Goal: Task Accomplishment & Management: Use online tool/utility

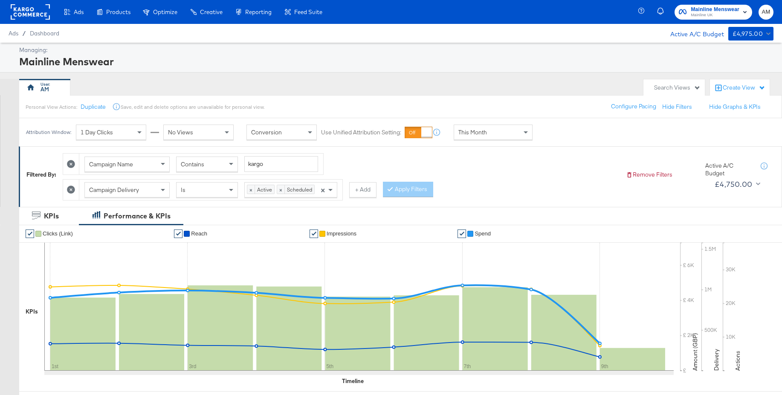
click at [31, 14] on rect at bounding box center [30, 11] width 39 height 15
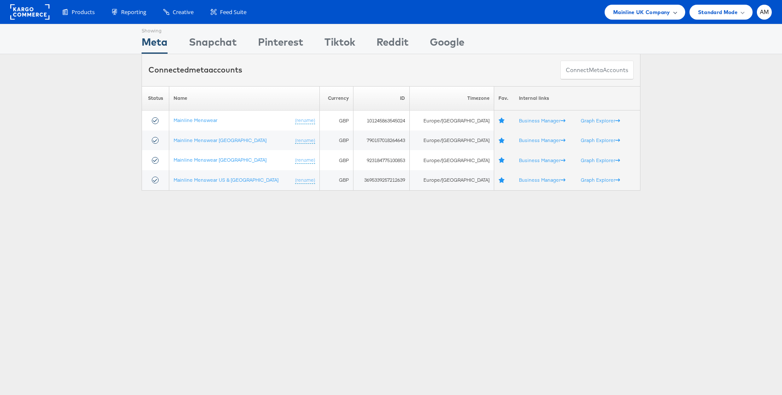
click at [647, 13] on span "Mainline UK Company" at bounding box center [641, 12] width 57 height 9
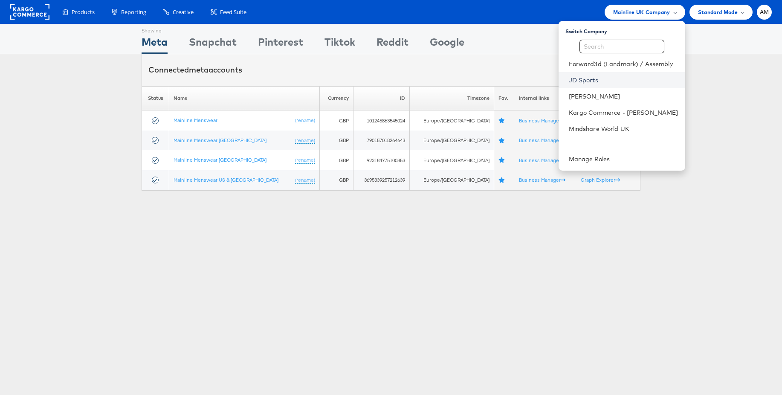
click at [587, 82] on link "JD Sports" at bounding box center [624, 80] width 110 height 9
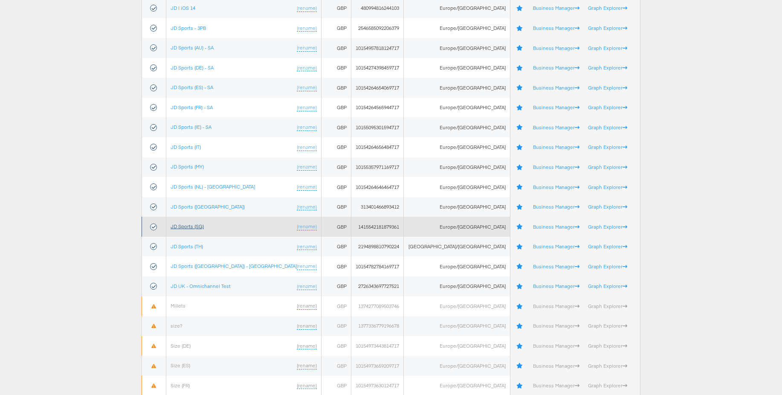
scroll to position [247, 0]
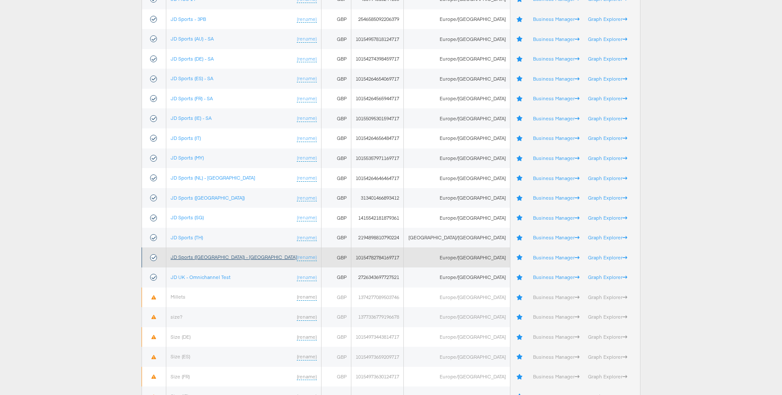
click at [201, 258] on link "JD Sports (UK) - SA" at bounding box center [234, 257] width 126 height 6
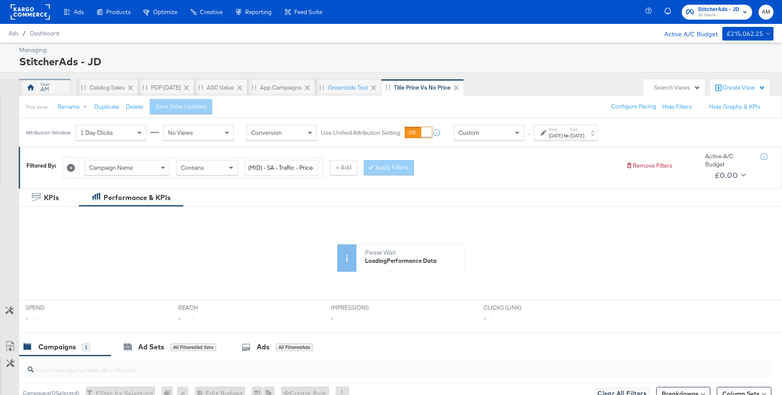
click at [46, 90] on div "AM" at bounding box center [45, 89] width 9 height 8
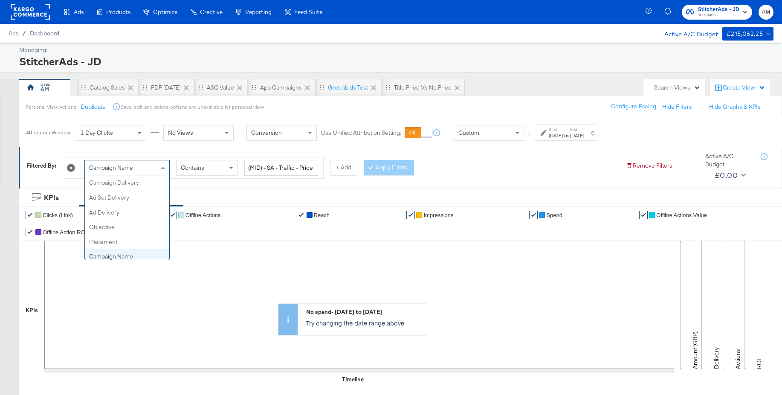
click at [154, 168] on div "Campaign Name" at bounding box center [127, 167] width 84 height 15
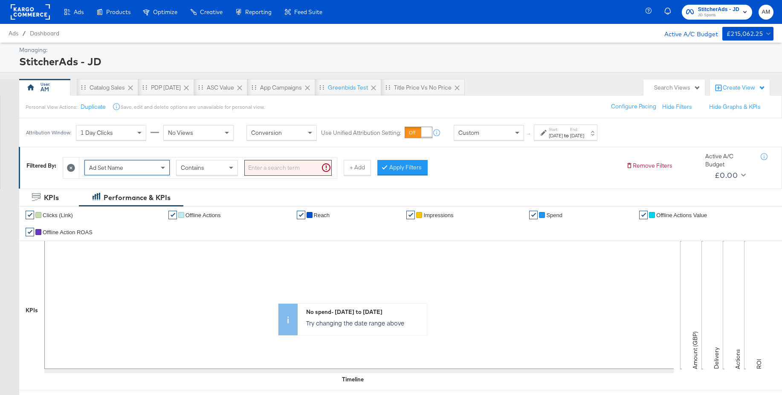
click at [267, 169] on input "search" at bounding box center [287, 168] width 87 height 16
paste input "120234471629780215"
type input "120234471629780215"
click at [109, 166] on span "Ad Set Name" at bounding box center [106, 168] width 34 height 8
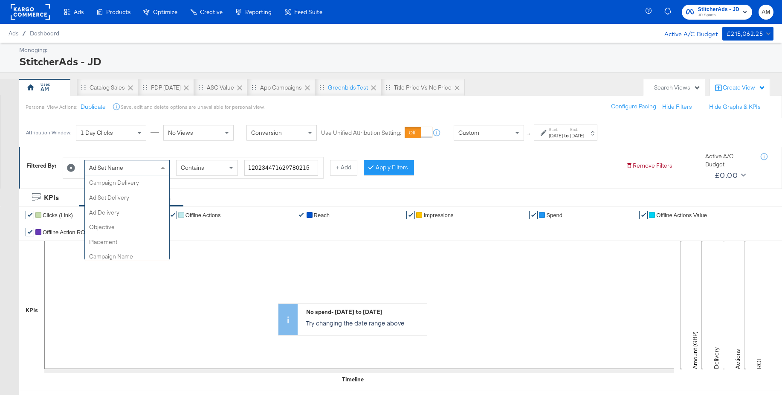
scroll to position [118, 0]
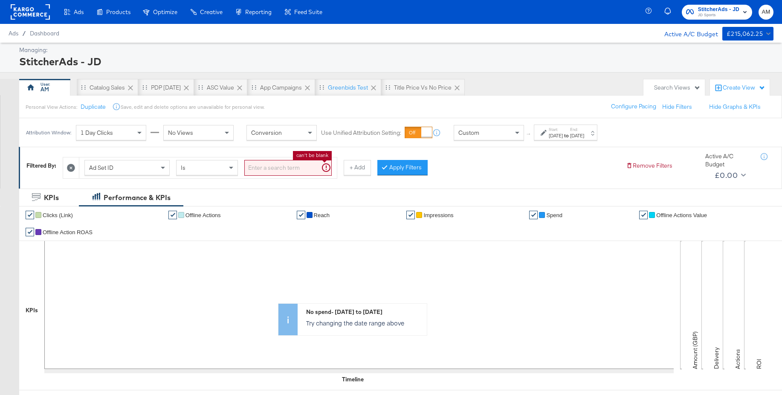
click at [266, 169] on input "search" at bounding box center [287, 168] width 87 height 16
paste input "120234471629780215"
type input "120234471629780215"
click at [392, 171] on button "Apply Filters" at bounding box center [389, 167] width 50 height 15
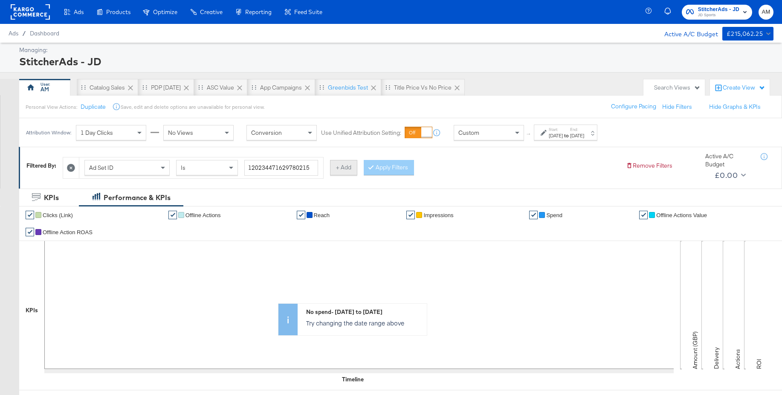
click at [345, 169] on button "+ Add" at bounding box center [343, 167] width 27 height 15
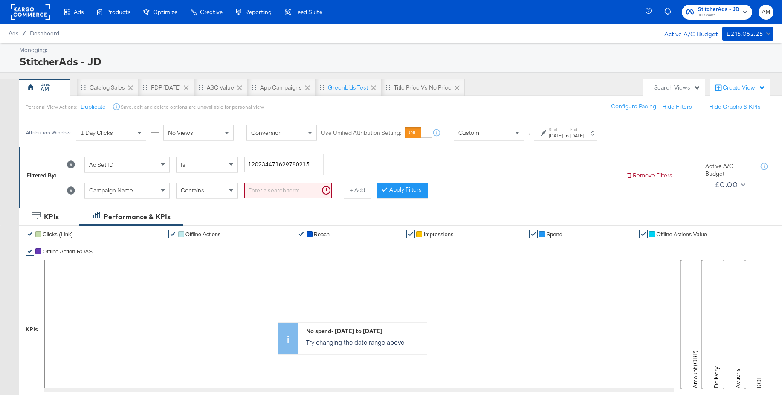
click at [136, 195] on div "Campaign Name" at bounding box center [127, 190] width 84 height 15
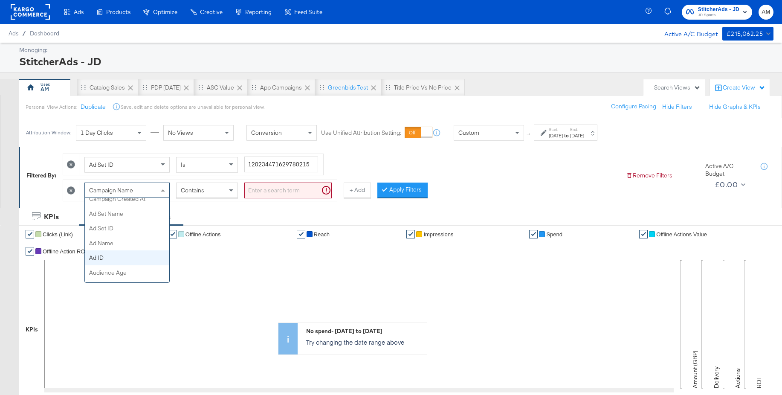
drag, startPoint x: 105, startPoint y: 258, endPoint x: 116, endPoint y: 254, distance: 11.2
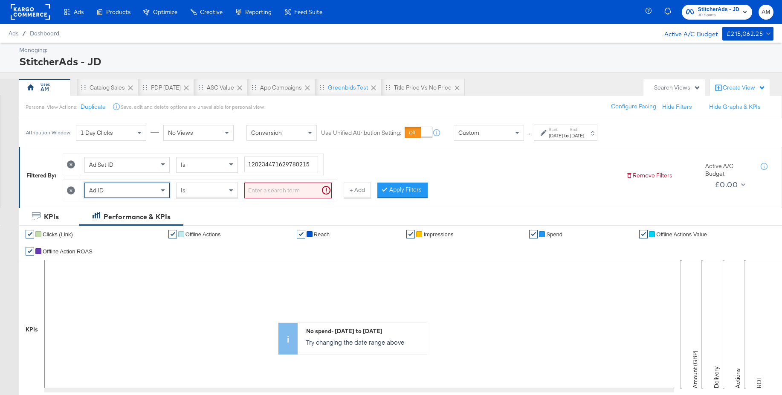
click at [267, 194] on input "search" at bounding box center [287, 191] width 87 height 16
paste input "120234471629760215"
type input "120234471629760215"
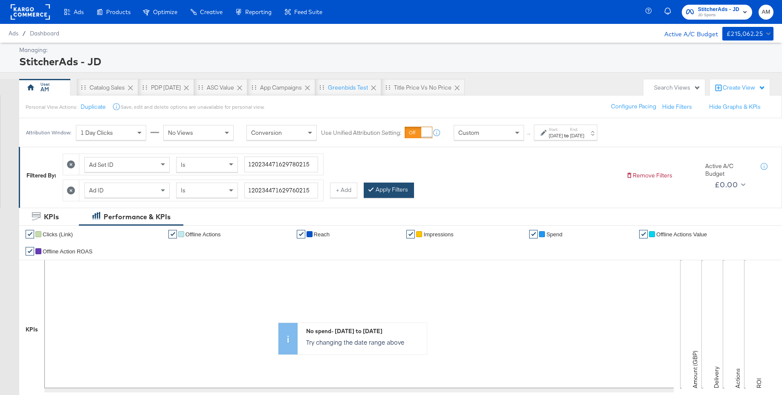
click at [392, 192] on button "Apply Filters" at bounding box center [389, 190] width 50 height 15
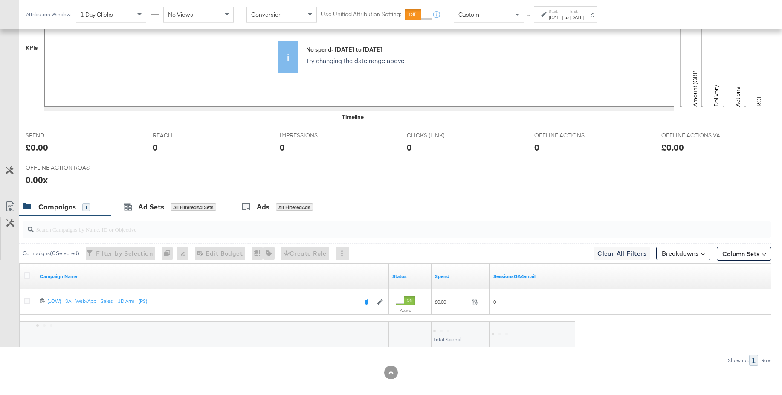
scroll to position [290, 0]
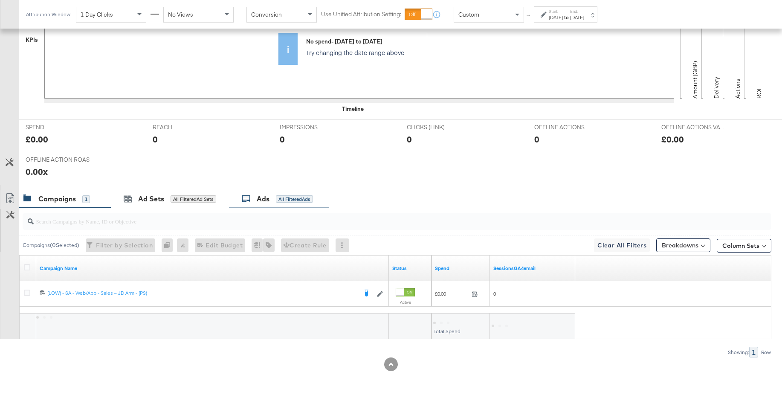
click at [260, 196] on div "Ads" at bounding box center [263, 199] width 13 height 10
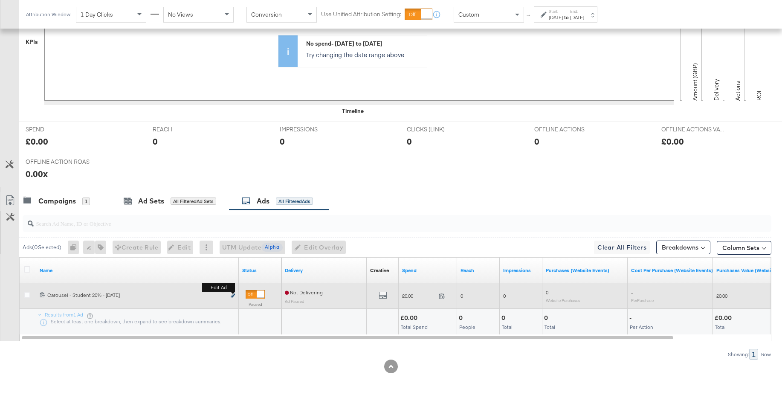
click at [233, 295] on icon "link" at bounding box center [233, 296] width 4 height 5
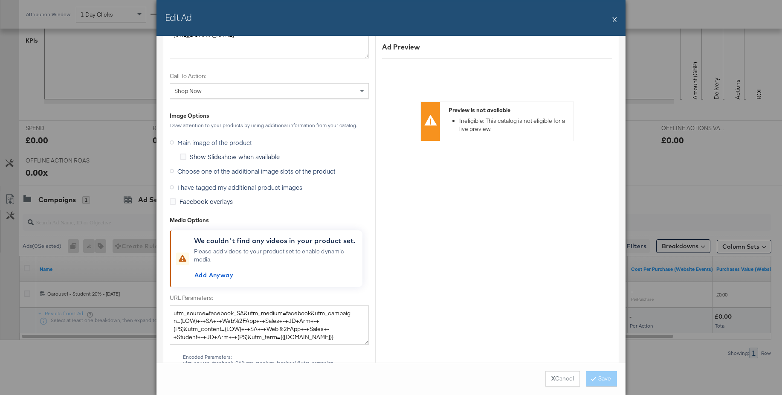
scroll to position [1054, 0]
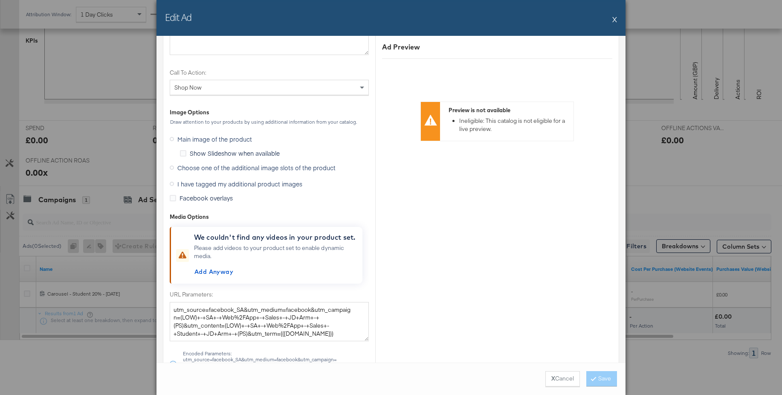
click at [173, 169] on icon at bounding box center [172, 168] width 4 height 4
click at [0, 0] on input "Choose one of the additional image slots of the product" at bounding box center [0, 0] width 0 height 0
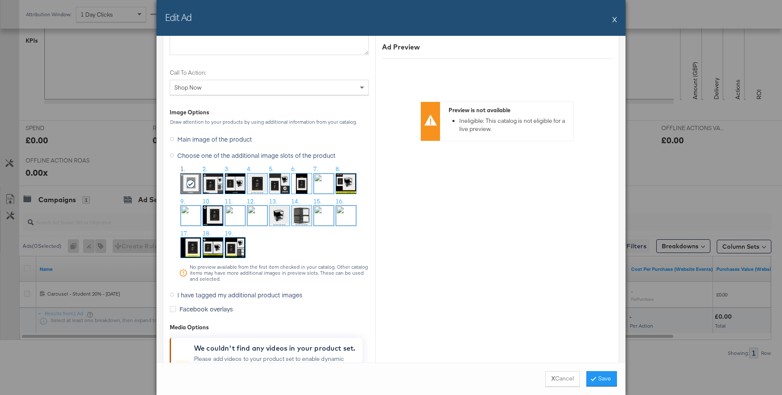
click at [171, 294] on icon at bounding box center [172, 295] width 4 height 4
click at [0, 0] on input "I have tagged my additional product images" at bounding box center [0, 0] width 0 height 0
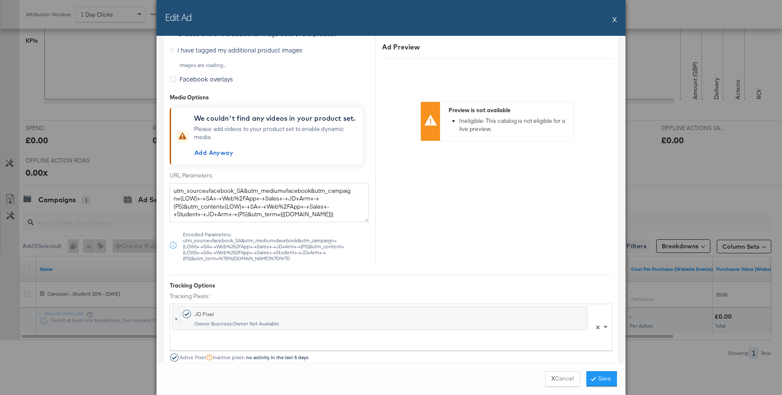
scroll to position [932, 0]
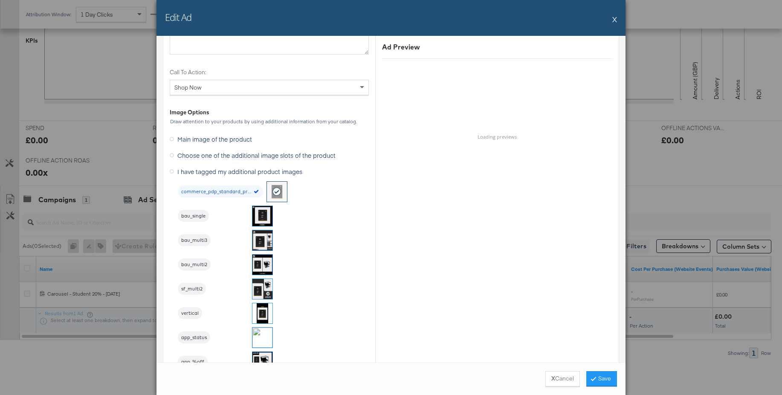
click at [263, 244] on img at bounding box center [263, 240] width 20 height 20
click at [604, 380] on button "Save" at bounding box center [602, 378] width 31 height 15
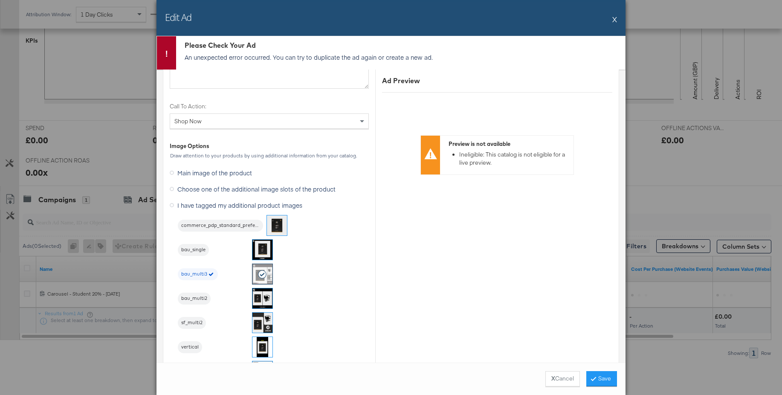
click at [616, 20] on button "X" at bounding box center [615, 19] width 5 height 17
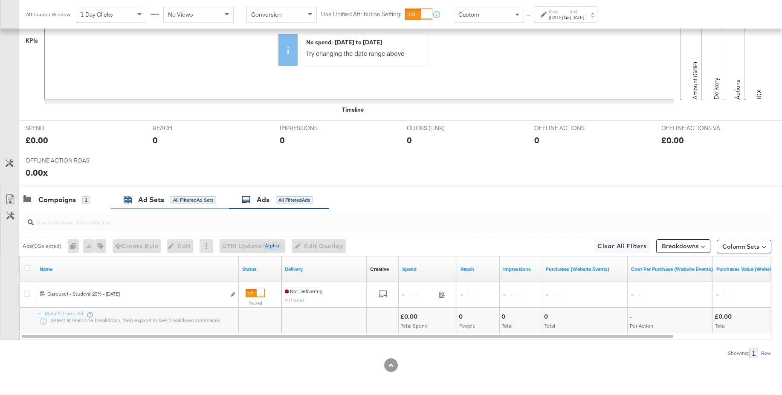
click at [149, 200] on div "Ad Sets" at bounding box center [151, 200] width 26 height 10
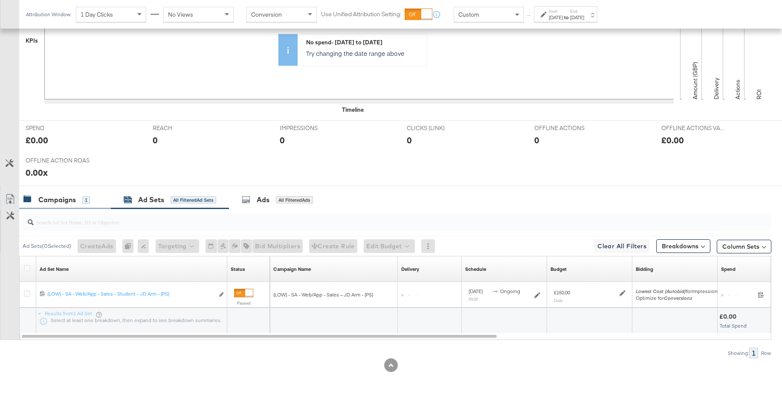
click at [58, 200] on div "Campaigns" at bounding box center [57, 200] width 38 height 10
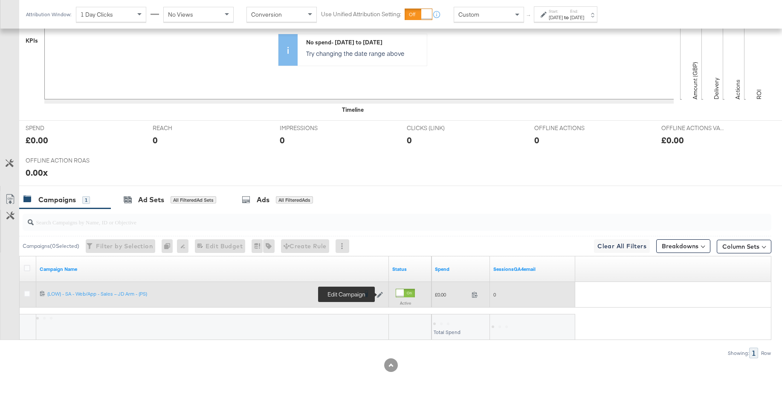
click at [381, 295] on icon at bounding box center [380, 295] width 6 height 6
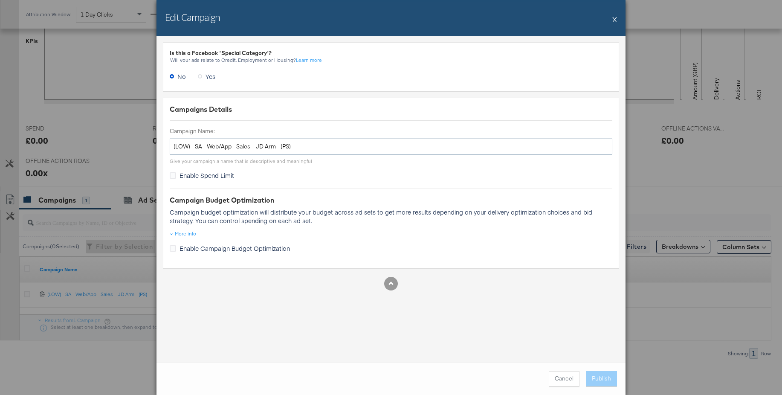
drag, startPoint x: 294, startPoint y: 148, endPoint x: 134, endPoint y: 138, distance: 160.7
click at [134, 138] on div "Edit Campaign X Is this a Facebook 'Special Category'? Will your ads relate to …" at bounding box center [391, 197] width 782 height 395
click at [561, 378] on button "Cancel" at bounding box center [564, 378] width 31 height 15
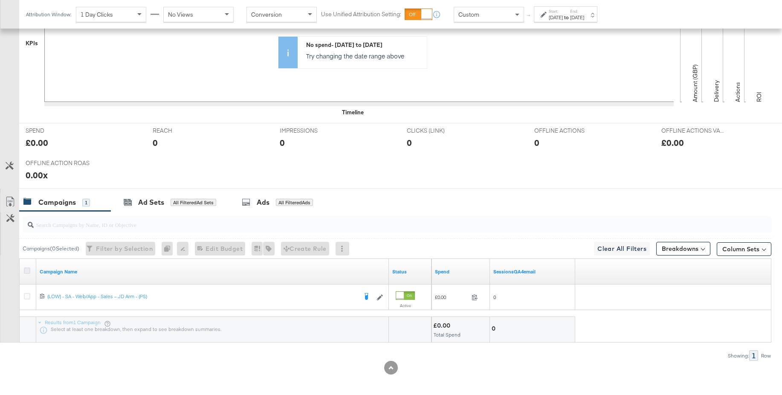
click at [26, 273] on icon at bounding box center [27, 270] width 6 height 6
click at [0, 0] on input "checkbox" at bounding box center [0, 0] width 0 height 0
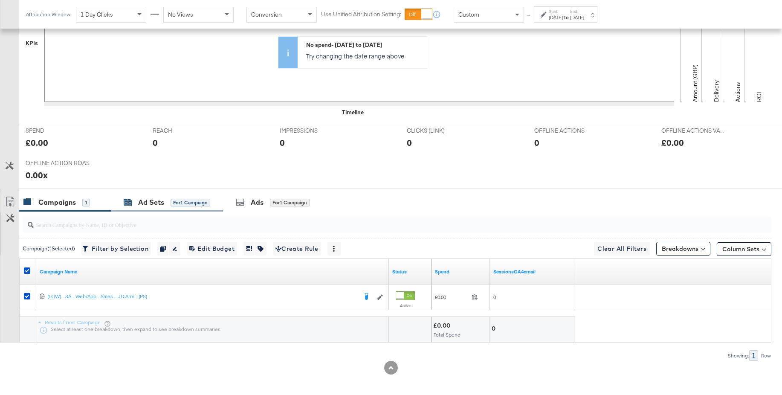
click at [146, 204] on div "Ad Sets" at bounding box center [151, 203] width 26 height 10
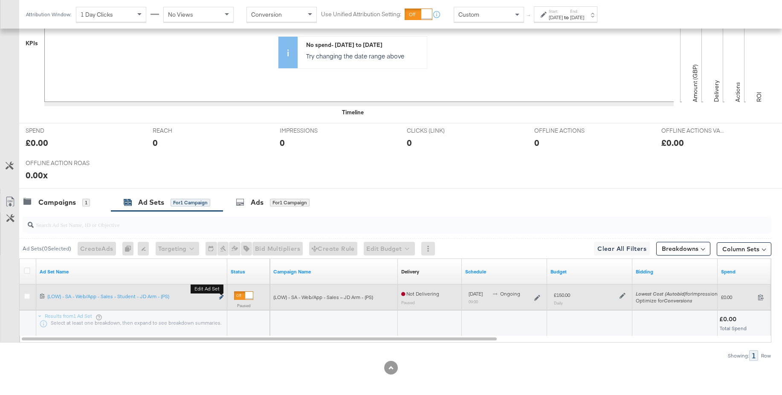
click at [221, 296] on icon "link" at bounding box center [221, 297] width 4 height 5
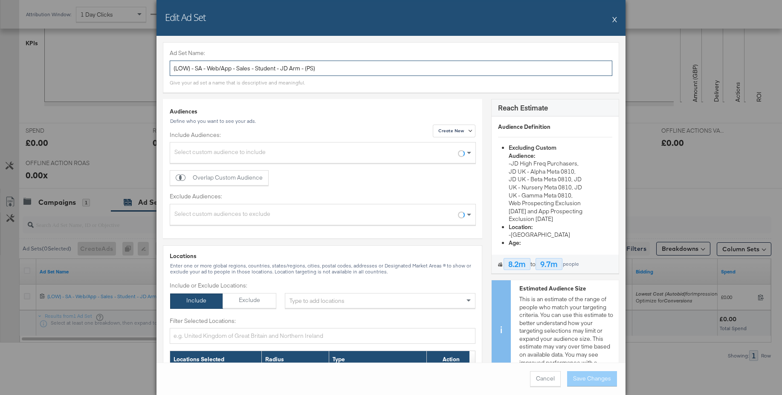
click at [250, 67] on input "(LOW) - SA - Web/App - Sales - Student - JD Arm - (PS)" at bounding box center [391, 69] width 443 height 16
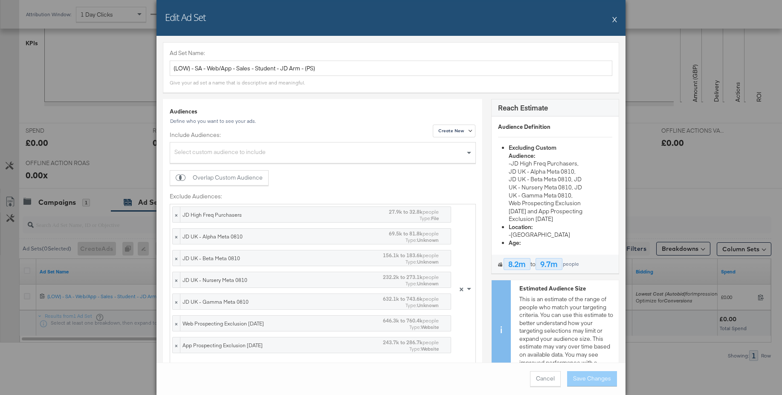
click at [615, 21] on button "X" at bounding box center [615, 19] width 5 height 17
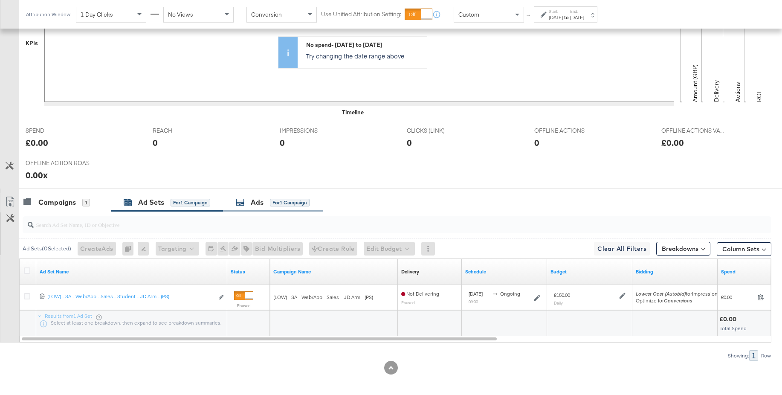
click at [259, 201] on div "Ads" at bounding box center [257, 203] width 13 height 10
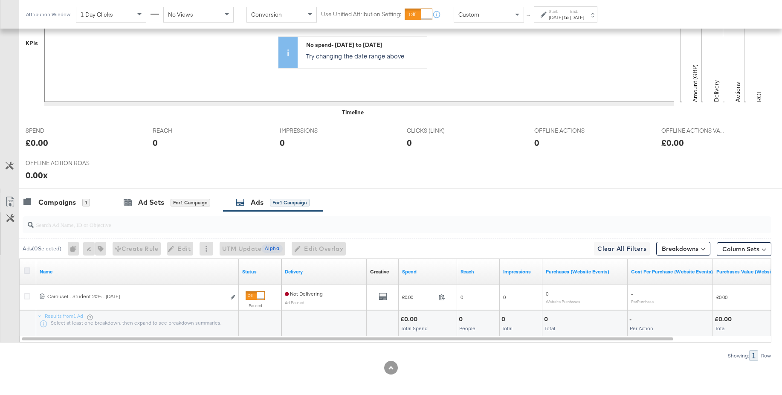
click at [27, 270] on icon at bounding box center [27, 270] width 6 height 6
click at [0, 0] on input "checkbox" at bounding box center [0, 0] width 0 height 0
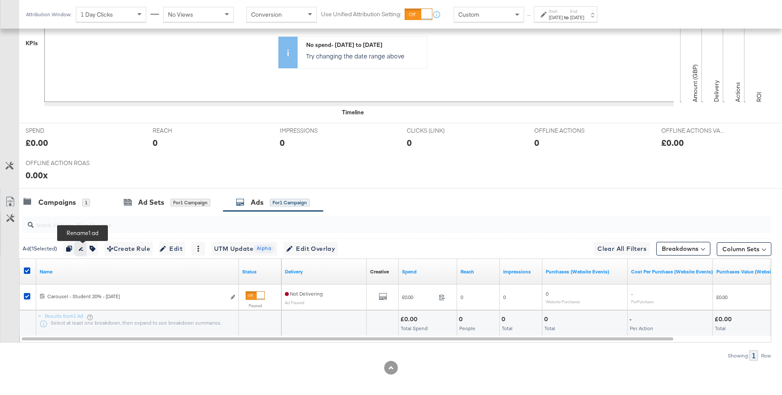
click at [84, 251] on icon "button" at bounding box center [81, 249] width 6 height 6
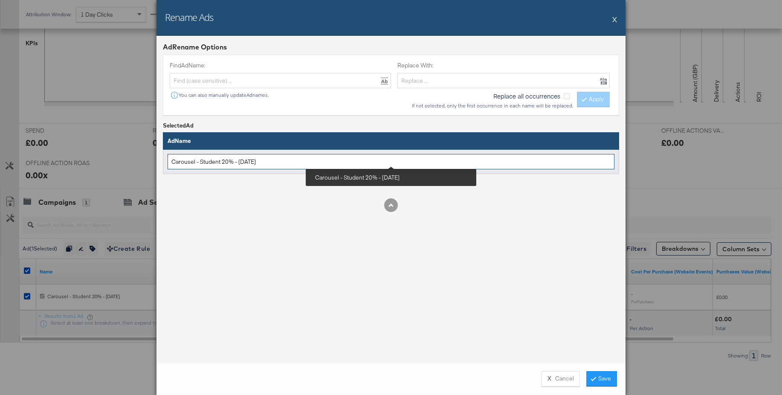
click at [299, 161] on input "Carousel - Student 20% - Sept 25" at bounding box center [391, 162] width 447 height 16
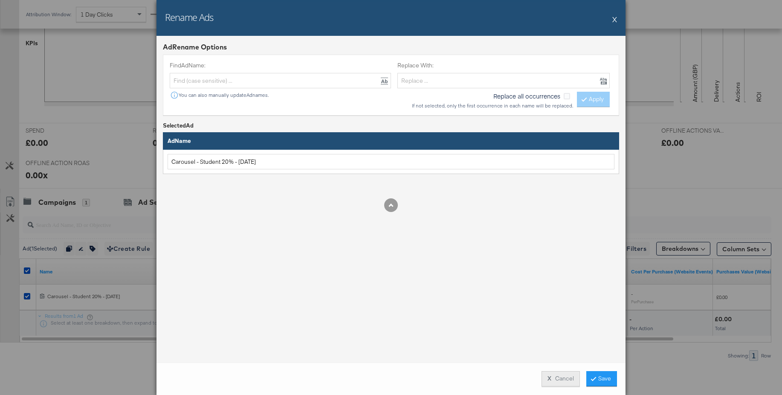
click at [549, 382] on button "X Cancel" at bounding box center [561, 378] width 38 height 15
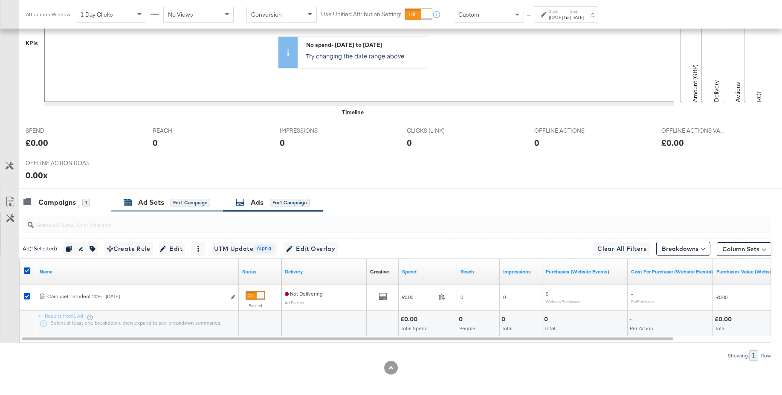
drag, startPoint x: 149, startPoint y: 207, endPoint x: 152, endPoint y: 201, distance: 6.9
click at [148, 207] on div "Ad Sets for 1 Campaign" at bounding box center [167, 202] width 112 height 18
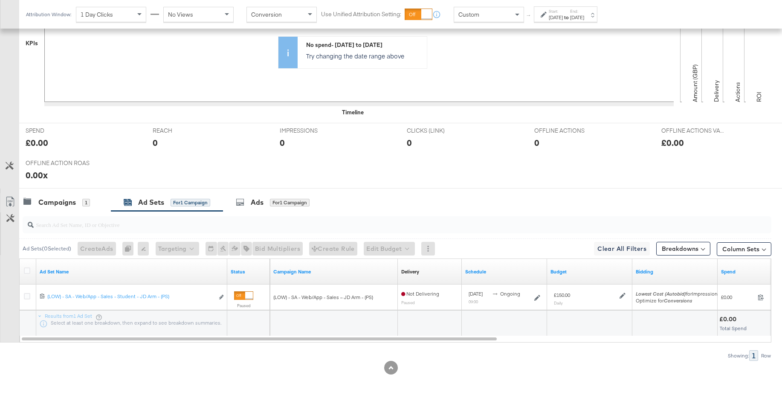
click at [21, 271] on div at bounding box center [28, 271] width 16 height 15
click at [24, 271] on icon at bounding box center [27, 270] width 6 height 6
click at [0, 0] on input "checkbox" at bounding box center [0, 0] width 0 height 0
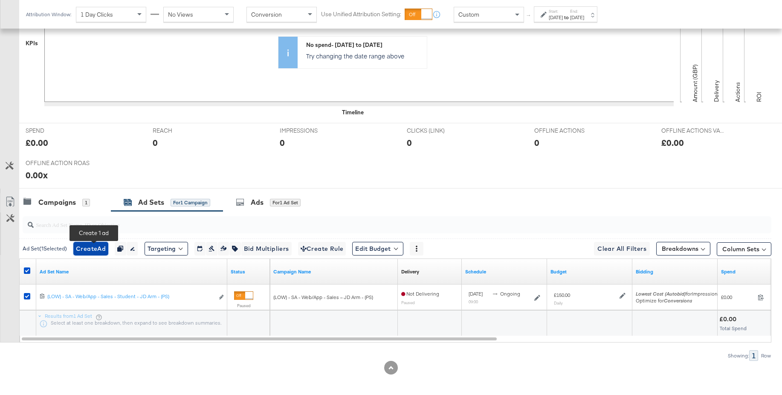
click at [96, 250] on span "Create Ad" at bounding box center [91, 249] width 30 height 11
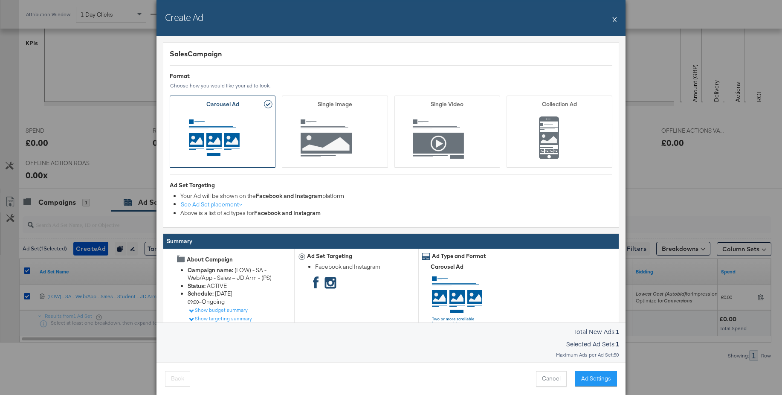
drag, startPoint x: 595, startPoint y: 381, endPoint x: 583, endPoint y: 372, distance: 14.7
click at [595, 381] on button "Ad Settings" at bounding box center [596, 378] width 42 height 15
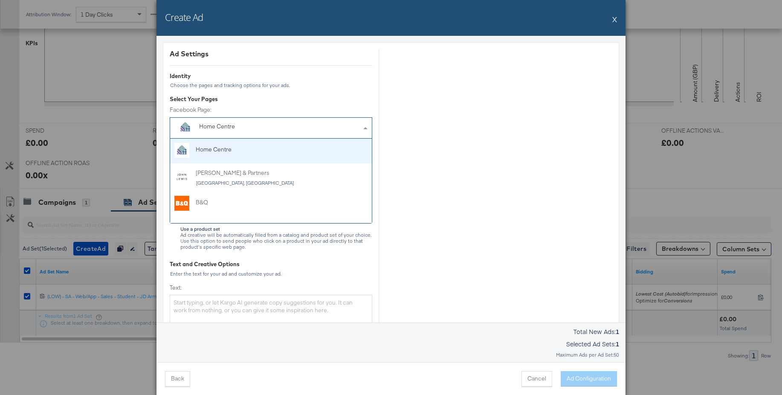
click at [248, 128] on div "Home Centre" at bounding box center [251, 126] width 105 height 9
type input "jd"
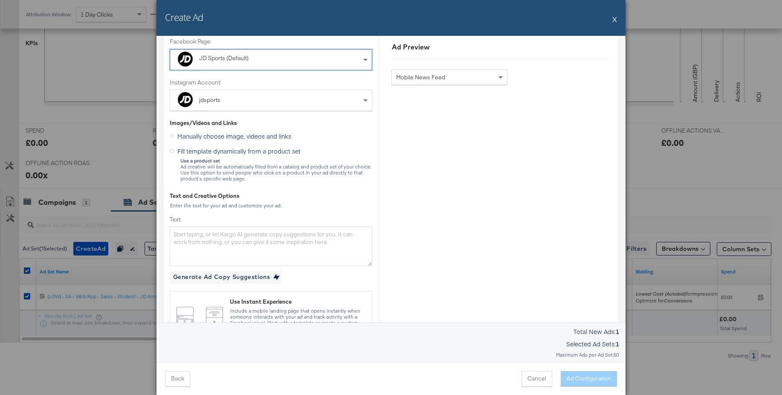
scroll to position [86, 0]
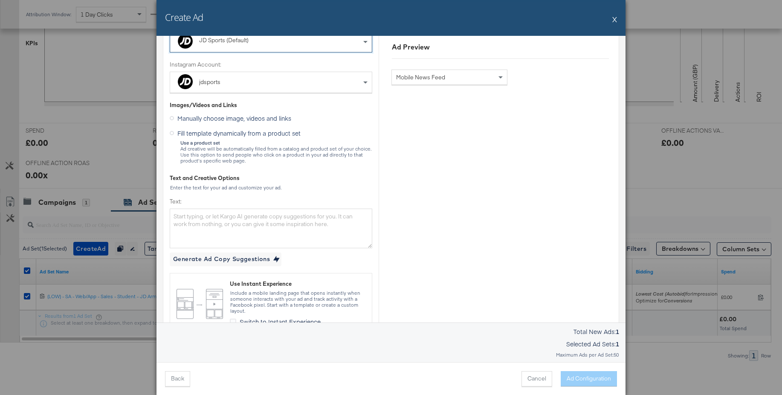
click at [172, 133] on icon at bounding box center [172, 133] width 4 height 4
click at [0, 0] on input "Fill template dynamically from a product set" at bounding box center [0, 0] width 0 height 0
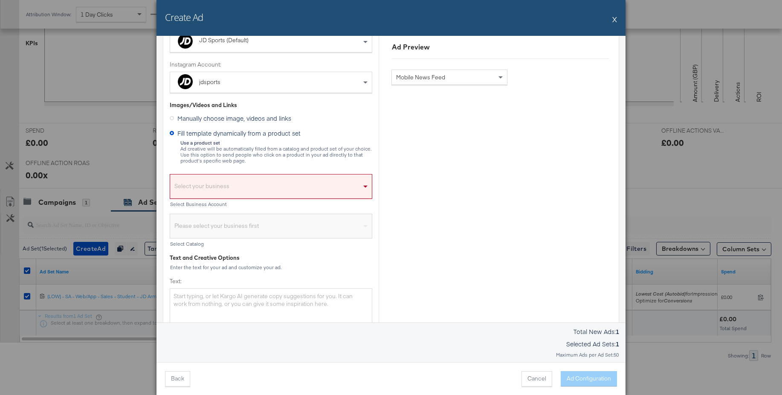
click at [279, 182] on div "Select your business" at bounding box center [271, 189] width 202 height 20
type input "j"
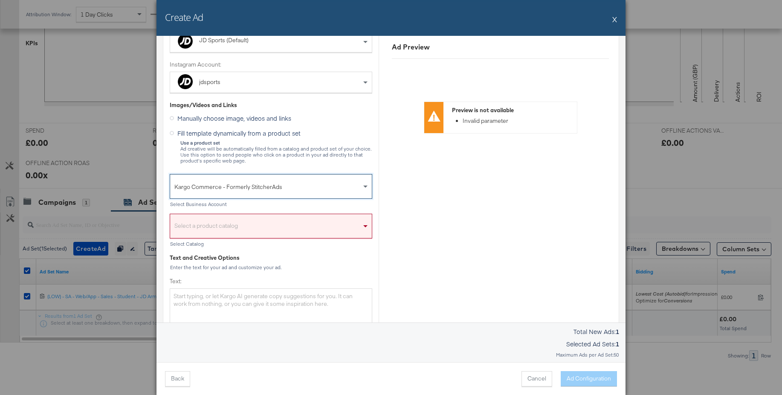
click at [204, 222] on div "Select a product catalog" at bounding box center [271, 228] width 202 height 20
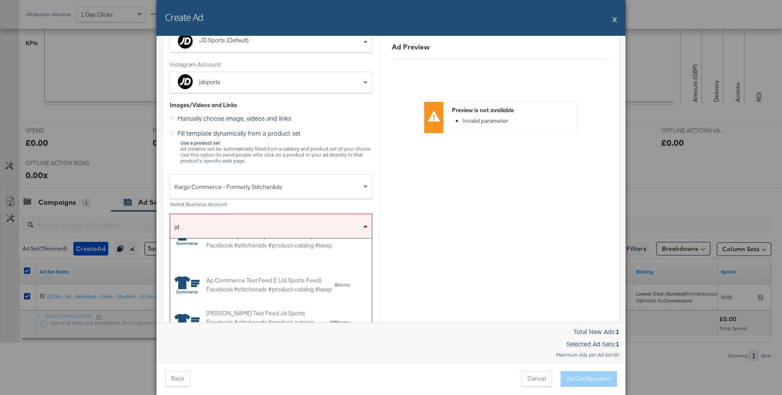
scroll to position [128, 0]
type input "j"
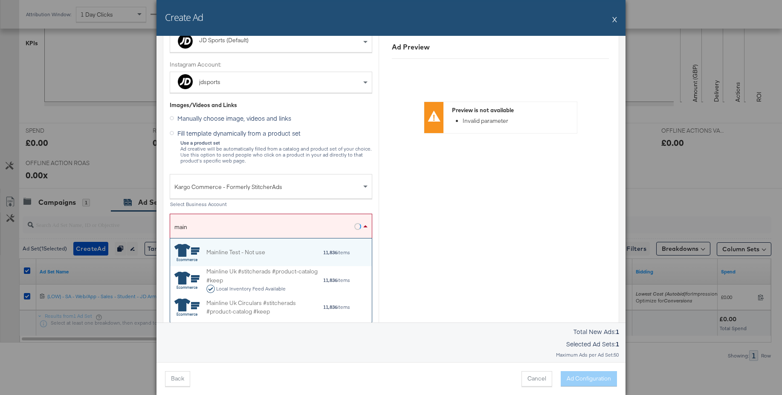
scroll to position [0, 0]
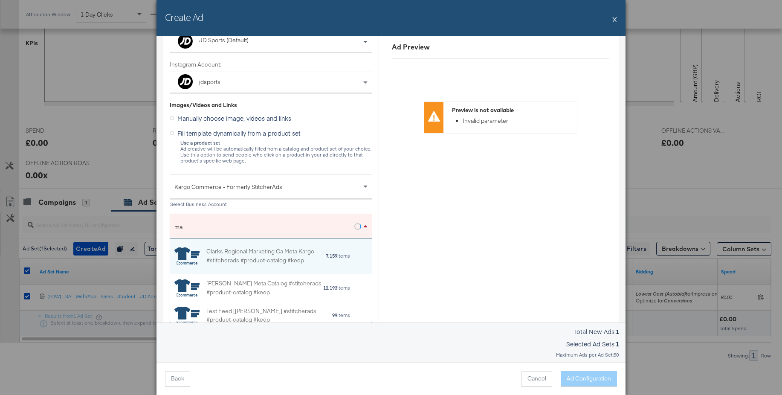
type input "m"
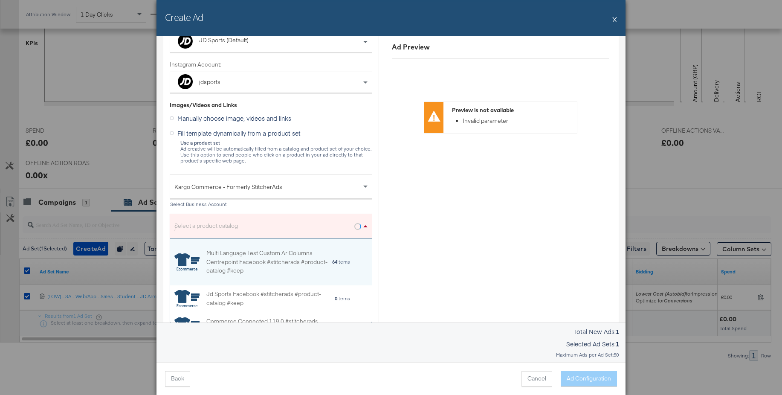
type input "jd"
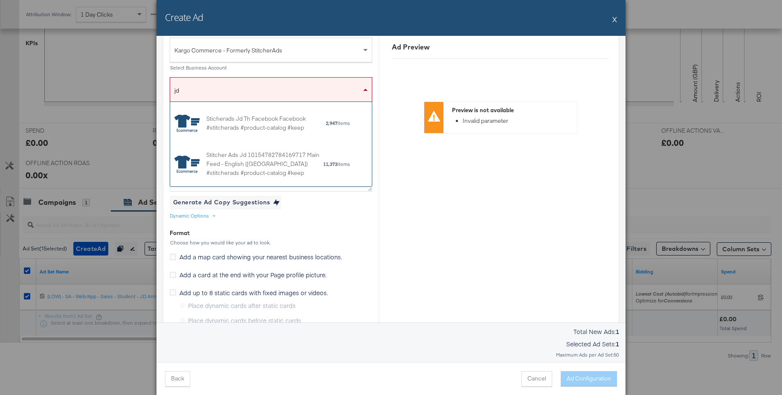
scroll to position [671, 0]
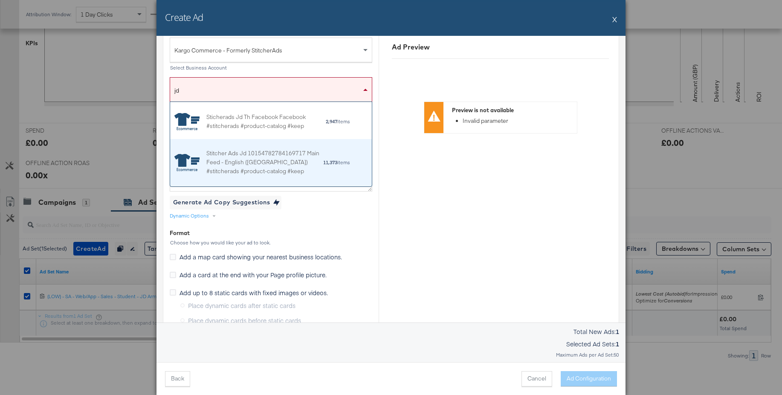
click at [268, 159] on div "Stitcher Ads Jd 10154782784169717 Main Feed - English (UK) #stitcherads #produc…" at bounding box center [264, 162] width 116 height 26
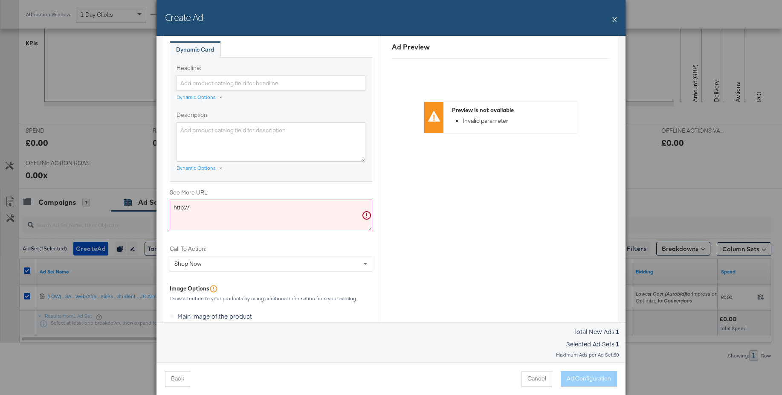
scroll to position [84, 202]
drag, startPoint x: 195, startPoint y: 209, endPoint x: 147, endPoint y: 206, distance: 47.9
click at [144, 206] on div "Create Ad X Ad Settings Identity Choose the pages and tracking options for your…" at bounding box center [391, 197] width 782 height 395
paste textarea "s://www.jdsports.co.uk/campaign/Student+Edit/?facet-campaign=student-edit"
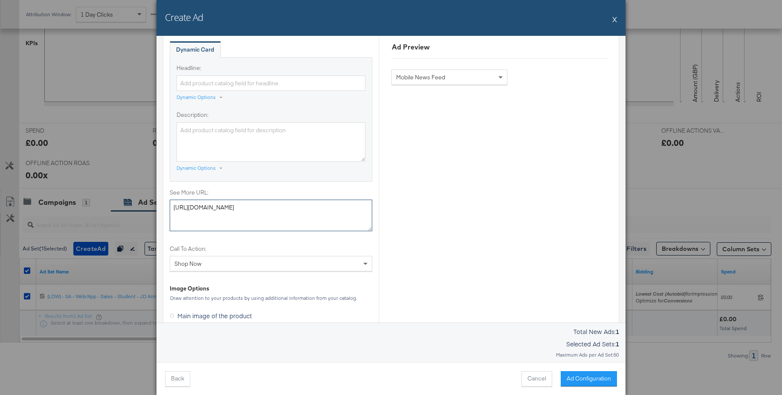
type textarea "https://www.jdsports.co.uk/campaign/Student+Edit/?facet-campaign=student-edit"
click at [212, 82] on input "Headline:" at bounding box center [271, 84] width 189 height 16
paste input "Students. How does 20% off sound?"
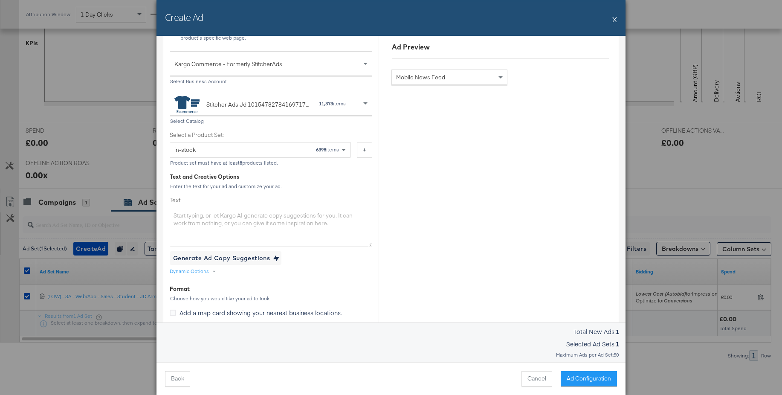
scroll to position [198, 0]
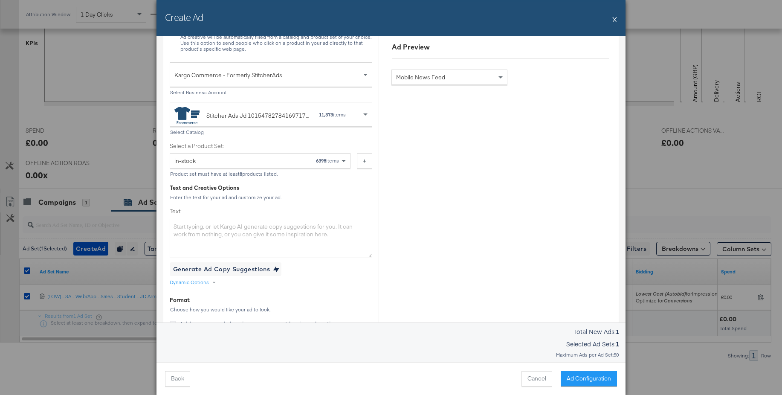
type input "Students. How does 20% off sound?"
click at [292, 160] on div "in-stock 6398 items" at bounding box center [256, 161] width 165 height 15
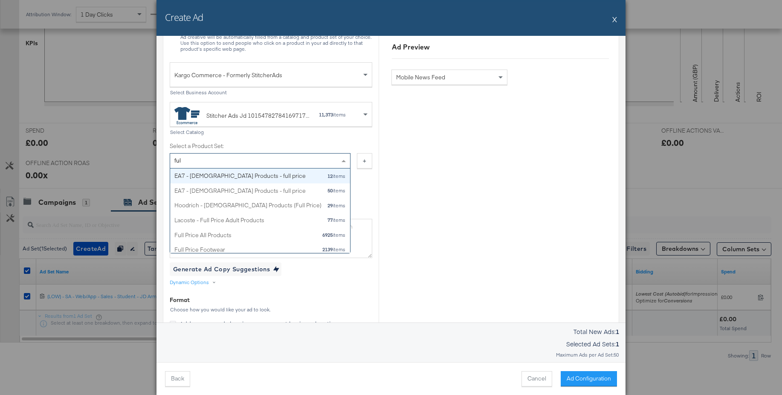
type input "full"
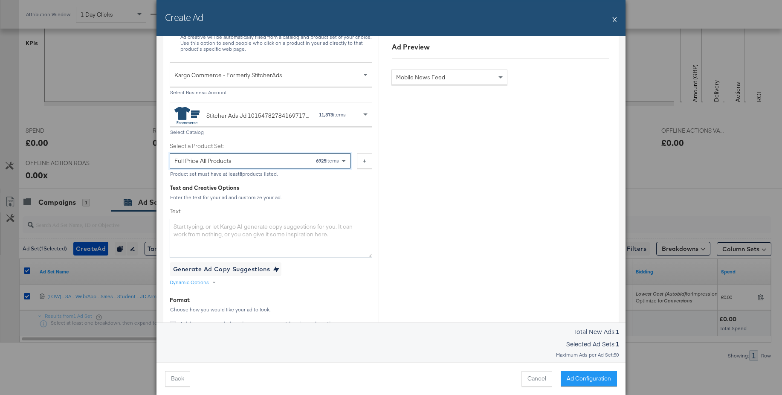
click at [195, 232] on textarea "Text:" at bounding box center [271, 238] width 203 height 39
paste textarea "Students. We've doubled your discount. Save 20% on the biggest brands. Don't mi…"
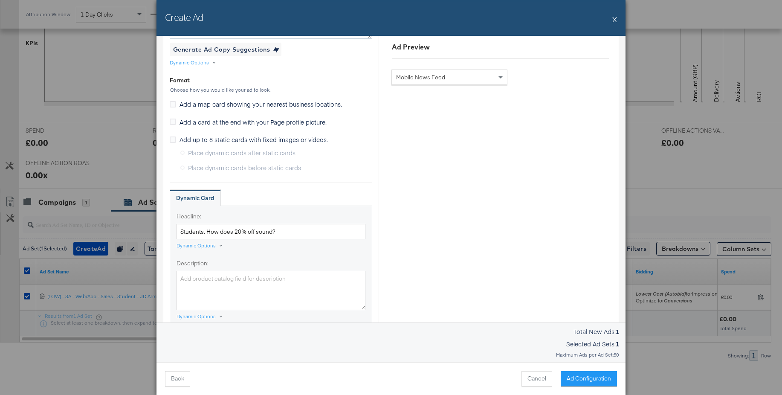
scroll to position [449, 0]
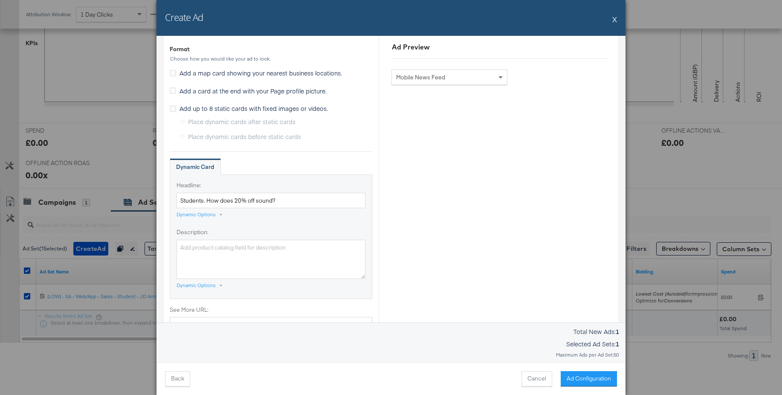
type textarea "Students. We've doubled your discount. Save 20% on the biggest brands. Don't mi…"
click at [218, 252] on textarea "Description:" at bounding box center [271, 259] width 189 height 39
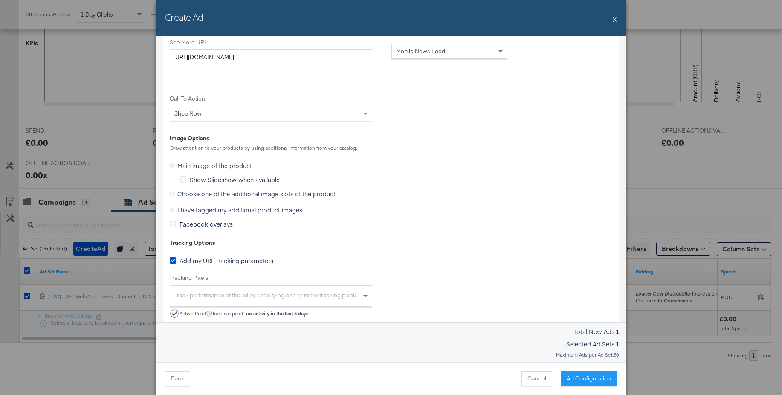
scroll to position [717, 0]
click at [174, 194] on icon at bounding box center [172, 193] width 4 height 4
click at [0, 0] on input "Choose one of the additional image slots of the product" at bounding box center [0, 0] width 0 height 0
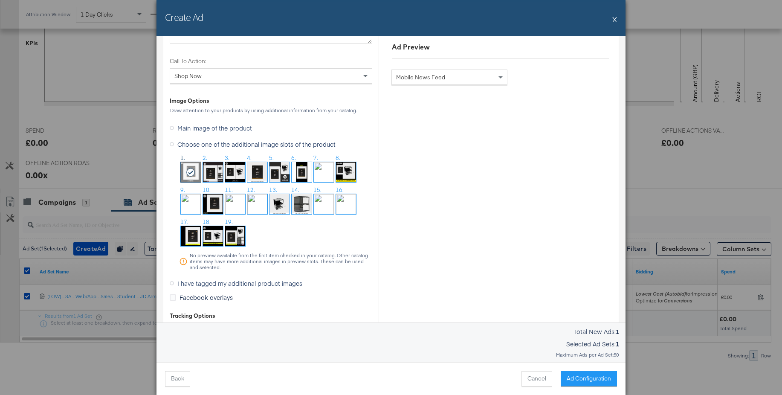
scroll to position [797, 0]
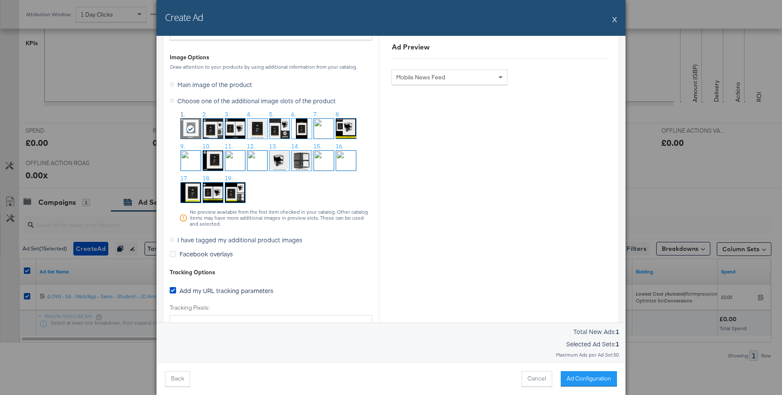
click at [171, 241] on icon at bounding box center [172, 240] width 4 height 4
click at [0, 0] on input "I have tagged my additional product images" at bounding box center [0, 0] width 0 height 0
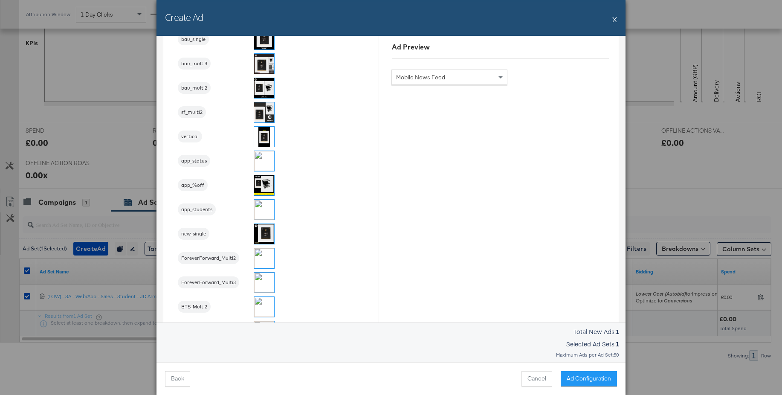
scroll to position [676, 0]
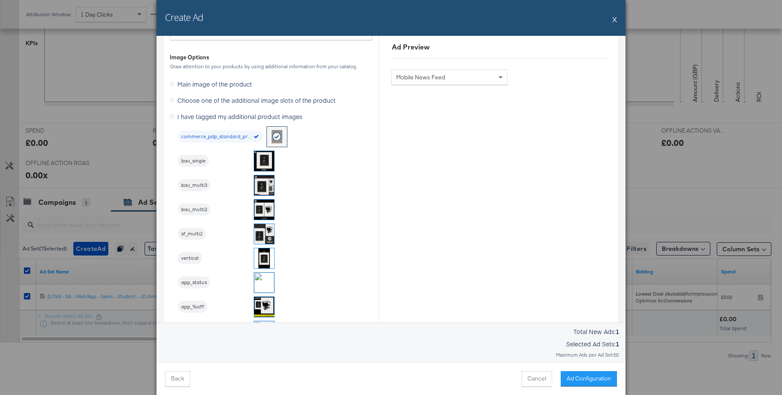
click at [264, 186] on img at bounding box center [264, 185] width 20 height 20
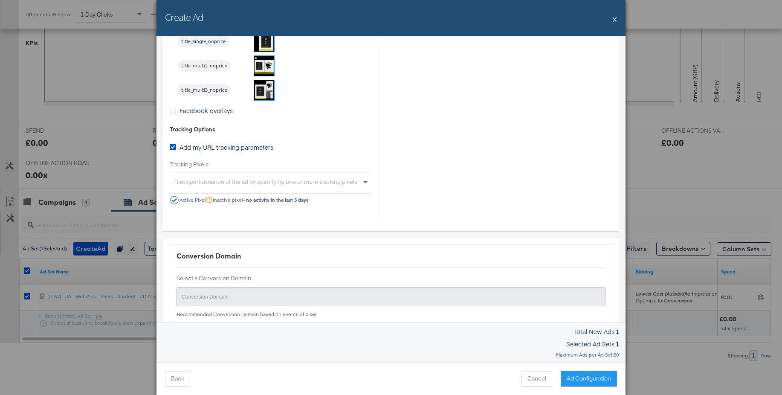
scroll to position [1124, 0]
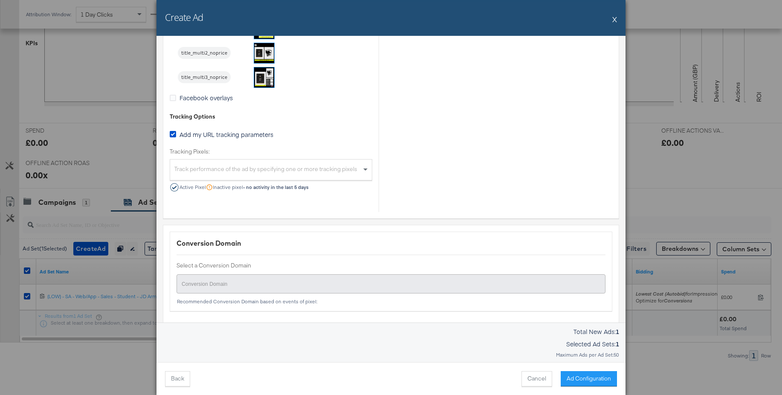
click at [256, 171] on div "Track performance of the ad by specifying one or more tracking pixels" at bounding box center [271, 171] width 202 height 18
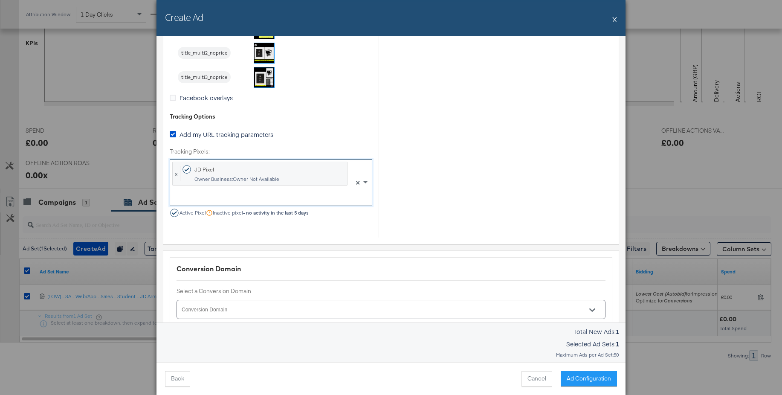
scroll to position [1237, 0]
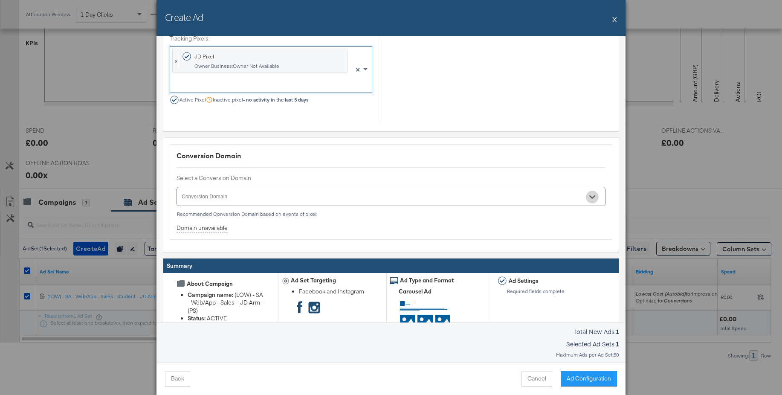
click at [593, 197] on icon "Open" at bounding box center [593, 196] width 6 height 3
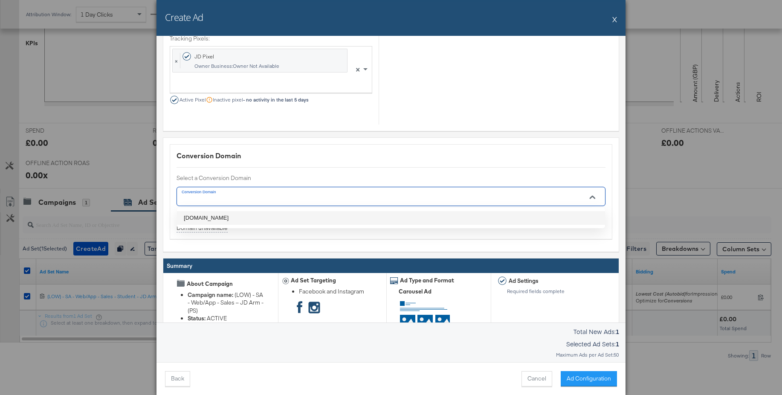
click at [206, 216] on li "jdsports.co.uk" at bounding box center [391, 218] width 428 height 14
type input "jdsports.co.uk"
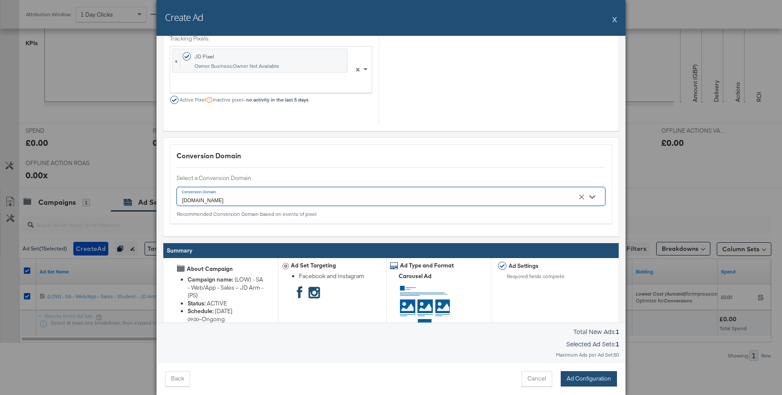
click at [580, 377] on button "Ad Configuration" at bounding box center [589, 378] width 56 height 15
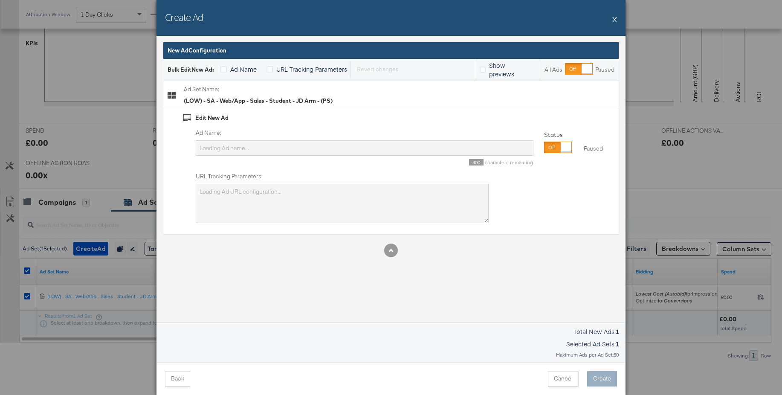
scroll to position [0, 0]
type input "Mobilefeed, Desktopfeed, Rightcolumn, Instagramstream 18-65 120232404495920215 5"
type textarea "utm_campaign=(LOW) - SA - Web%2FApp - Sales – JD Arm - (PS)&utm_content=(LOW) -…"
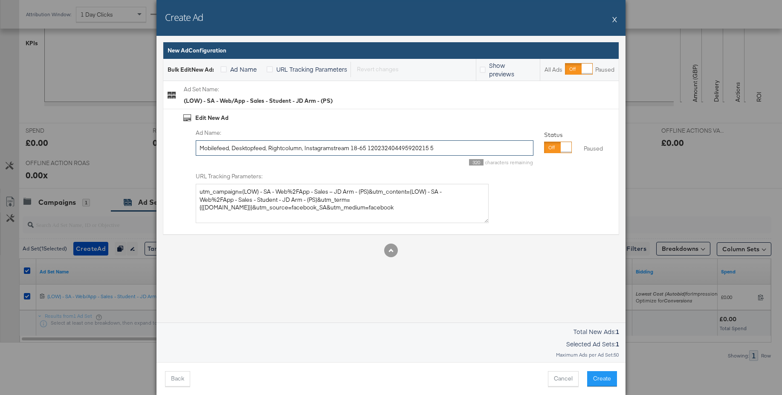
click at [382, 147] on input "Mobilefeed, Desktopfeed, Rightcolumn, Instagramstream 18-65 120232404495920215 5" at bounding box center [365, 148] width 338 height 16
paste input "Carousel - Student 20% - Sept 2"
type input "Carousel - Student 20% - Sept 25_test"
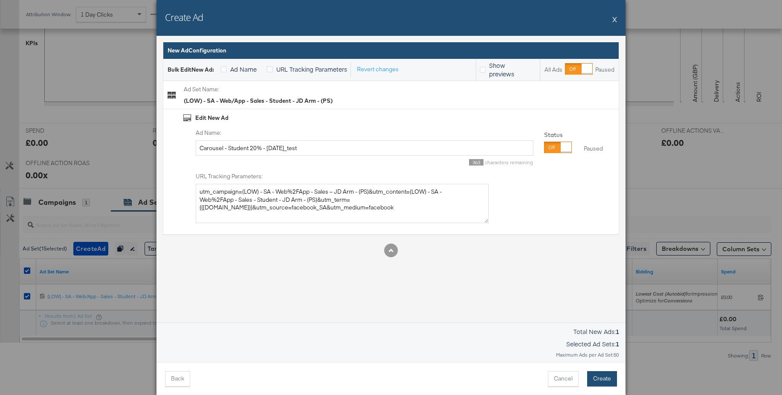
click at [599, 381] on button "Create" at bounding box center [602, 378] width 30 height 15
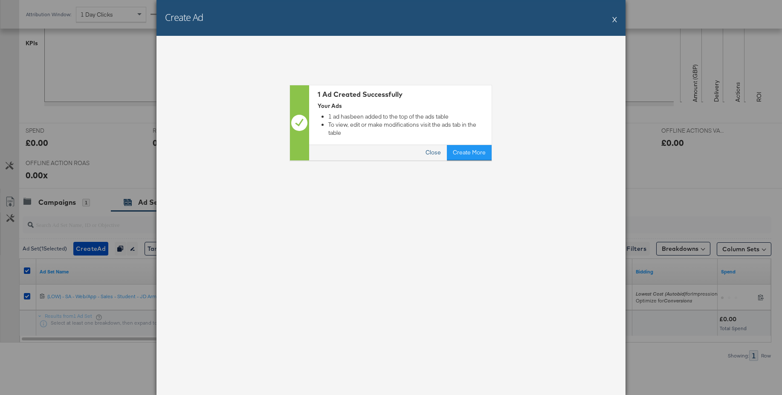
click at [437, 146] on button "Close" at bounding box center [433, 152] width 27 height 15
